Goal: Navigation & Orientation: Understand site structure

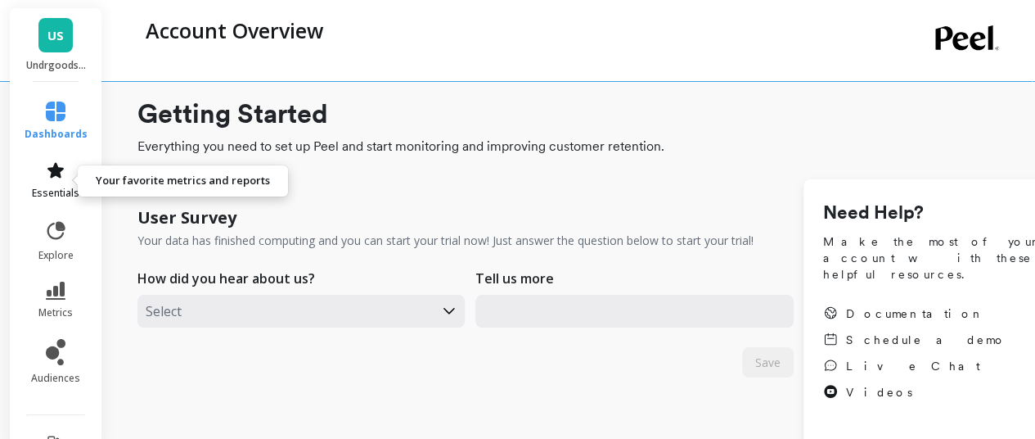
click at [49, 170] on icon at bounding box center [55, 170] width 16 height 16
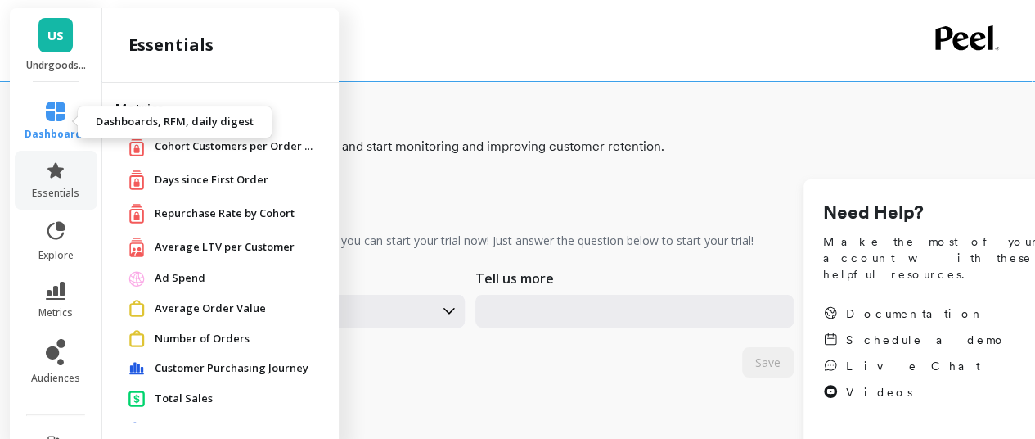
click at [59, 113] on icon at bounding box center [56, 111] width 20 height 20
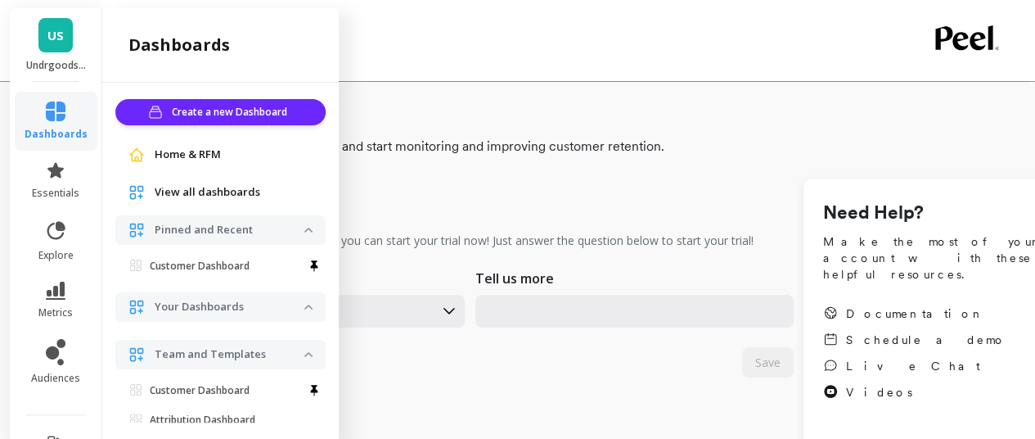
click at [188, 153] on span "Home & RFM" at bounding box center [188, 155] width 66 height 16
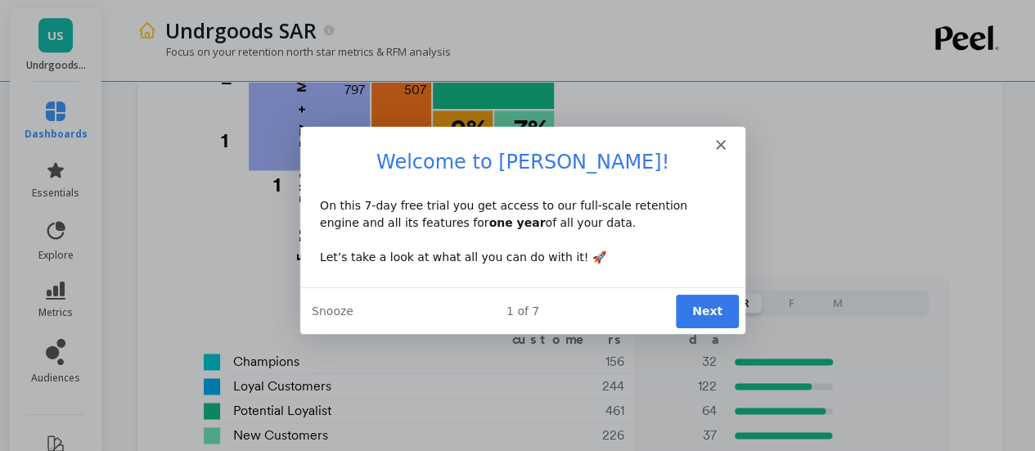
click at [709, 142] on div "Intercom messenger" at bounding box center [521, 136] width 445 height 23
click at [713, 142] on div "Intercom messenger" at bounding box center [521, 136] width 445 height 23
click at [728, 149] on div "Welcome to Peel! On this 7-day free trial you get access to our full-scale rete…" at bounding box center [521, 217] width 445 height 138
click at [728, 142] on div "Intercom messenger" at bounding box center [521, 136] width 445 height 23
click at [718, 142] on polygon "Close" at bounding box center [720, 143] width 10 height 10
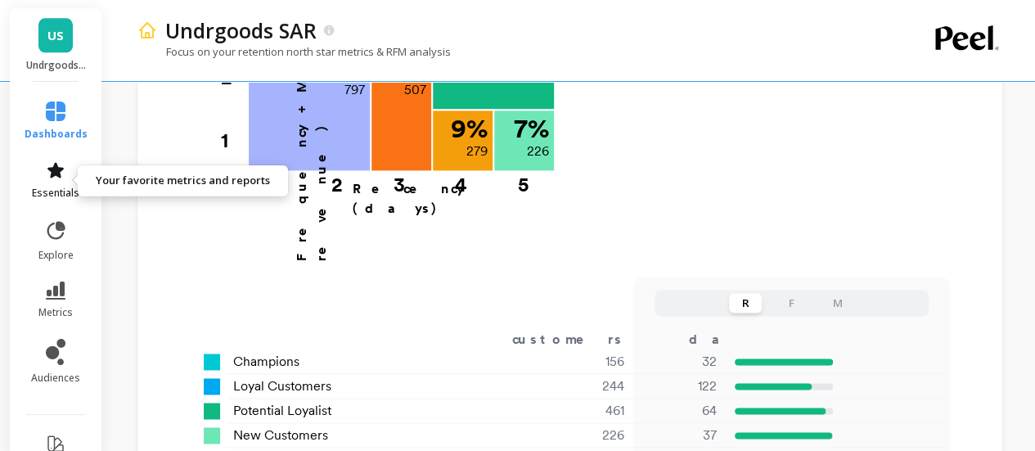
click at [25, 161] on link "essentials" at bounding box center [56, 179] width 63 height 39
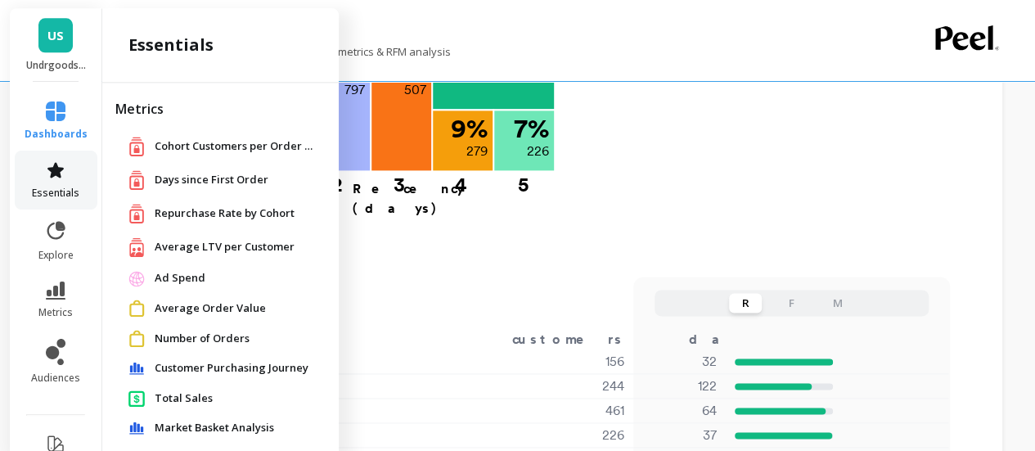
scroll to position [1092, 0]
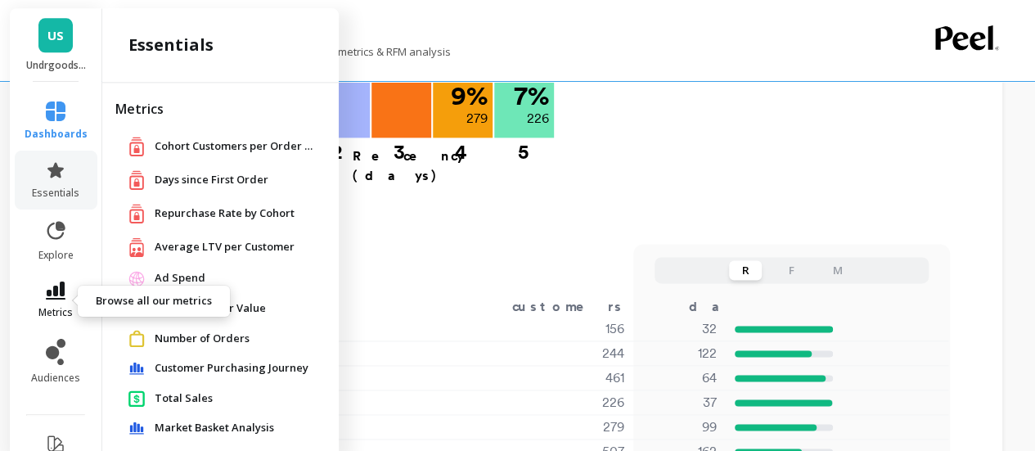
click at [59, 282] on link "metrics" at bounding box center [56, 301] width 63 height 38
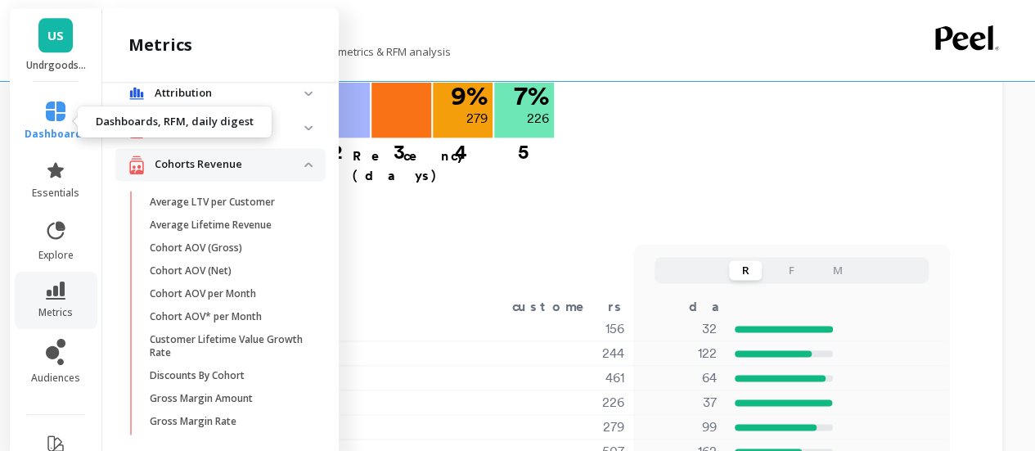
click at [51, 106] on icon at bounding box center [56, 111] width 20 height 20
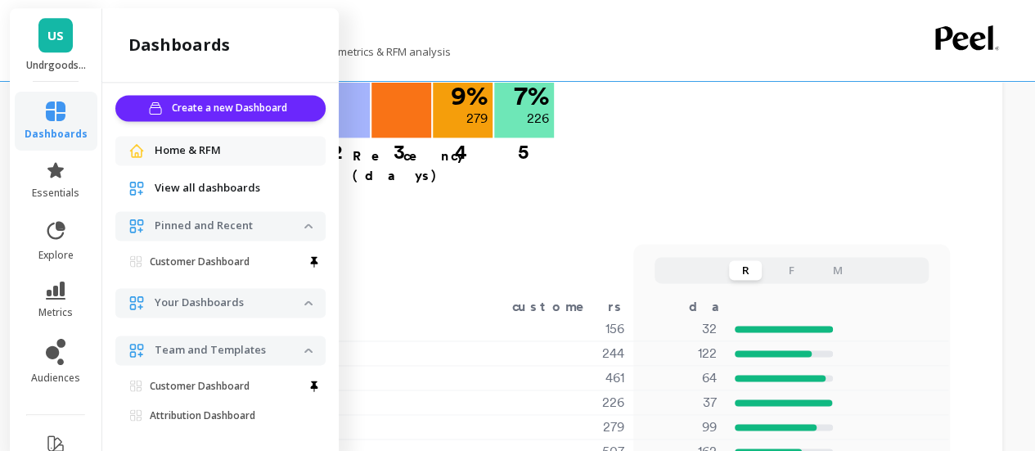
scroll to position [0, 0]
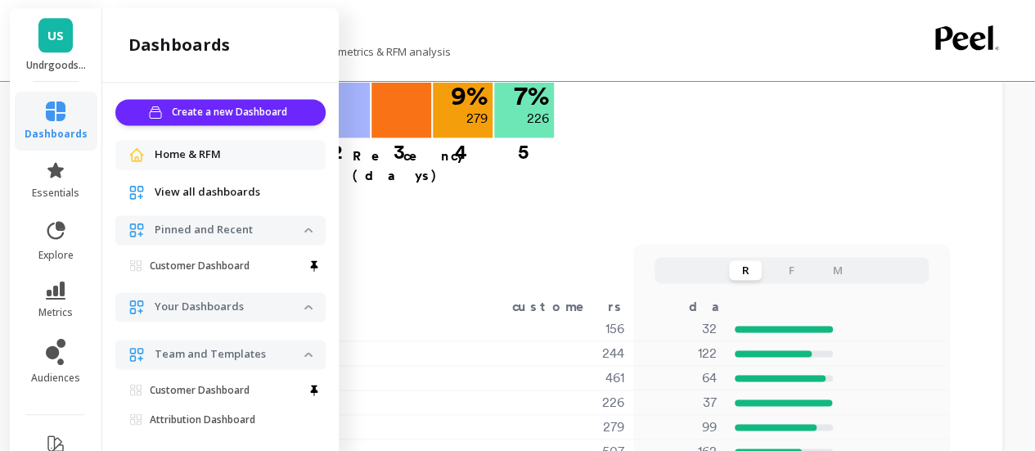
click at [227, 191] on span "View all dashboards" at bounding box center [208, 192] width 106 height 16
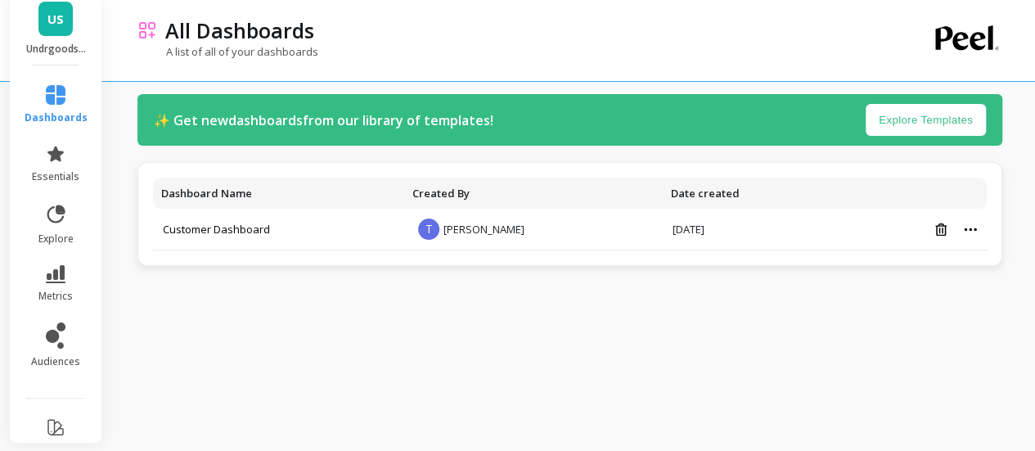
scroll to position [16, 0]
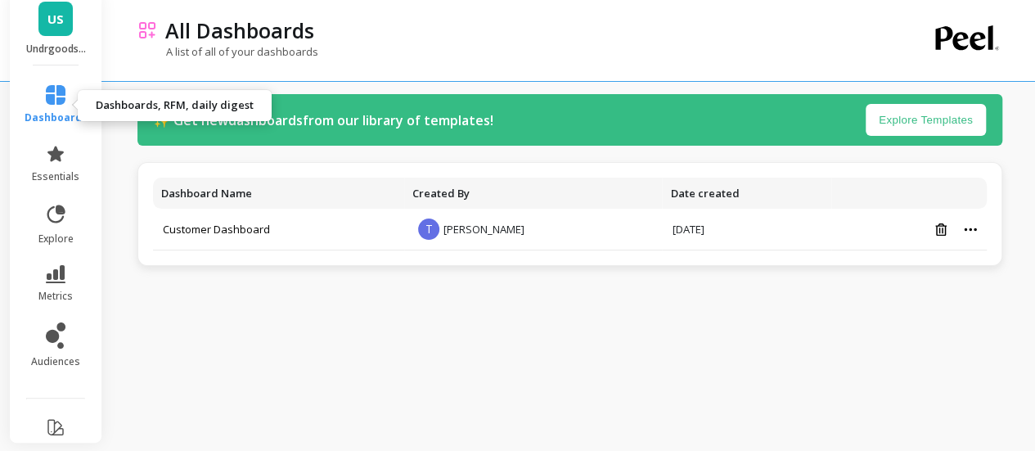
click at [36, 111] on span "dashboards" at bounding box center [56, 117] width 63 height 13
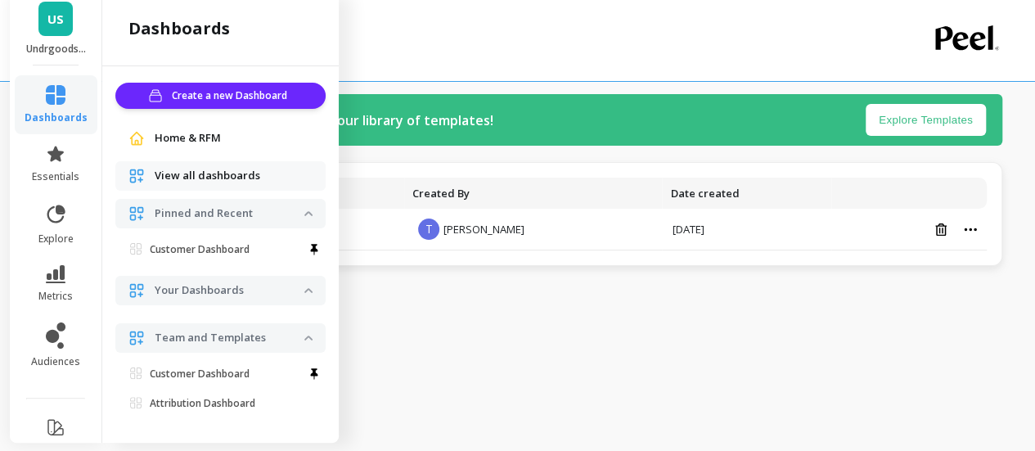
click at [220, 135] on span "Home & RFM" at bounding box center [188, 138] width 66 height 16
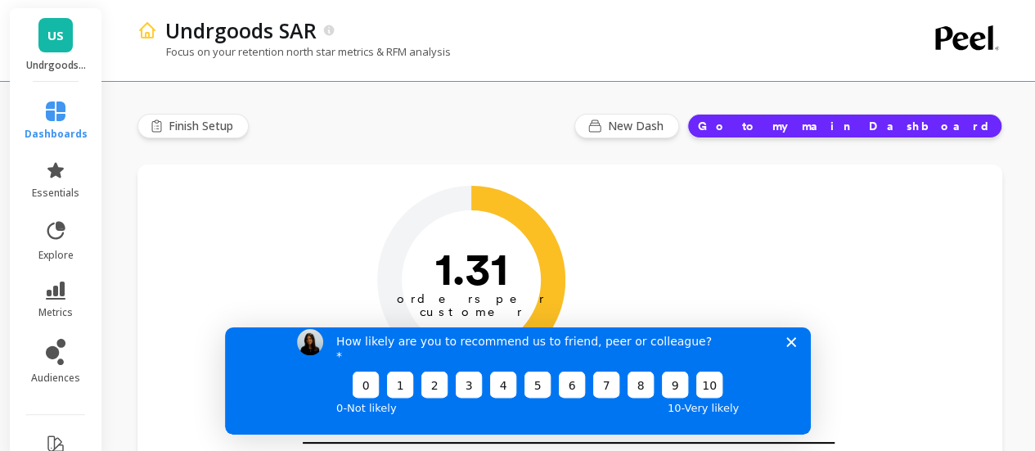
drag, startPoint x: 792, startPoint y: 352, endPoint x: 942, endPoint y: 645, distance: 329.5
click at [792, 346] on icon "Close survey" at bounding box center [791, 341] width 10 height 10
